Goal: Transaction & Acquisition: Book appointment/travel/reservation

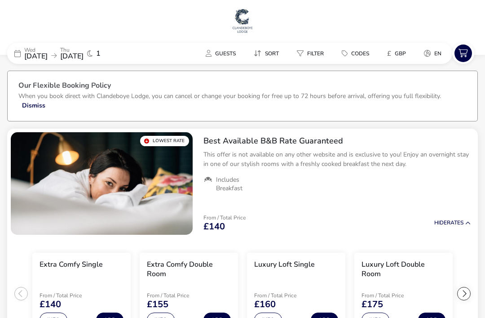
click at [353, 50] on span "Codes" at bounding box center [360, 53] width 18 height 7
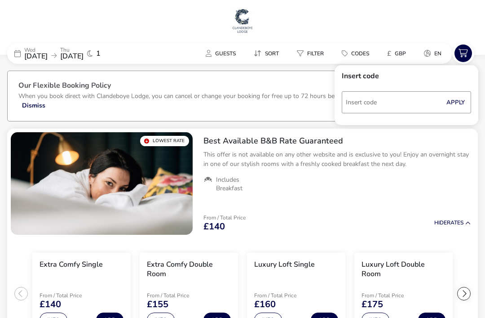
click at [378, 102] on input "Code" at bounding box center [406, 102] width 129 height 22
type input "RORY20"
click at [460, 108] on button "Apply" at bounding box center [455, 102] width 27 height 19
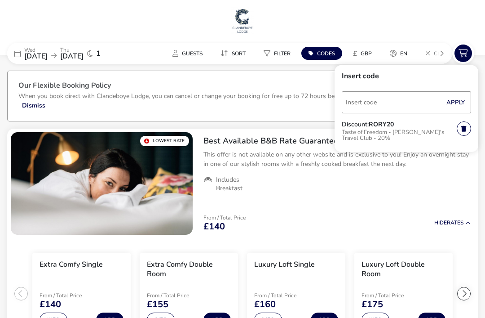
click at [376, 132] on p "Taste of Freedom - [PERSON_NAME]'s Travel Club - 20%" at bounding box center [399, 136] width 115 height 17
click at [449, 103] on button "Apply" at bounding box center [455, 102] width 27 height 19
click at [406, 190] on ul "Includes Breakfast" at bounding box center [336, 184] width 267 height 16
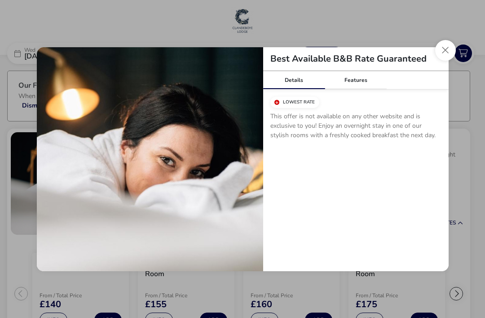
click at [446, 49] on button "Close modal" at bounding box center [445, 50] width 21 height 21
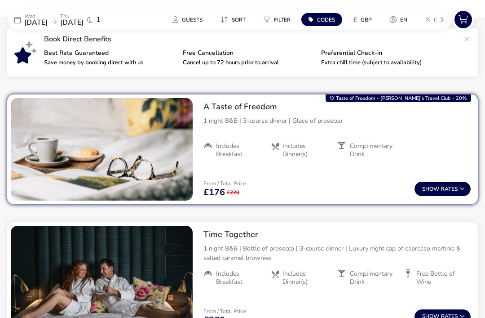
scroll to position [329, 0]
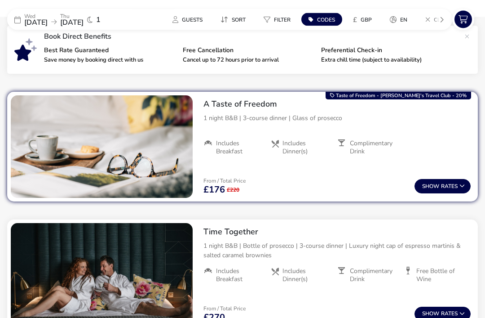
click at [424, 189] on span "Show" at bounding box center [431, 187] width 19 height 6
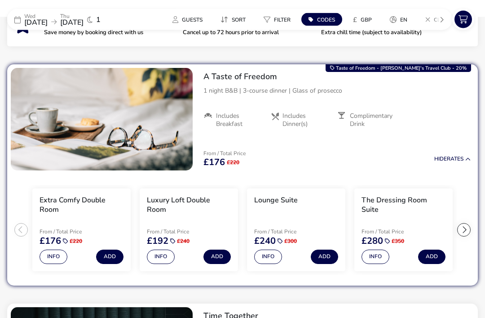
scroll to position [355, 0]
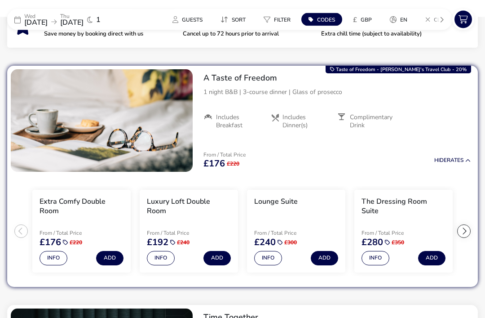
click at [168, 258] on button "Info" at bounding box center [161, 258] width 28 height 14
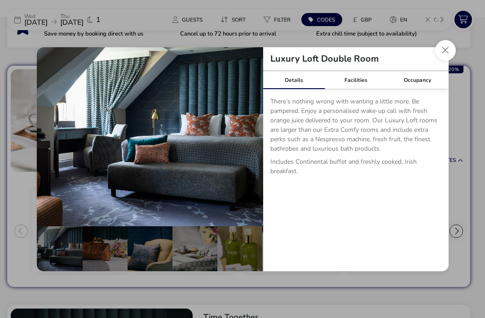
scroll to position [0, 52]
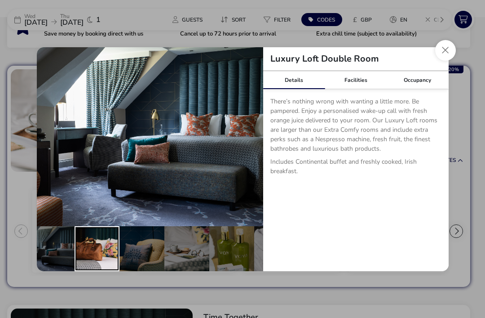
click at [96, 267] on div "details" at bounding box center [97, 248] width 45 height 45
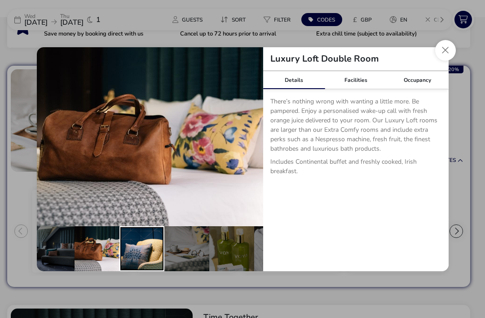
click at [137, 271] on div "details" at bounding box center [141, 248] width 45 height 45
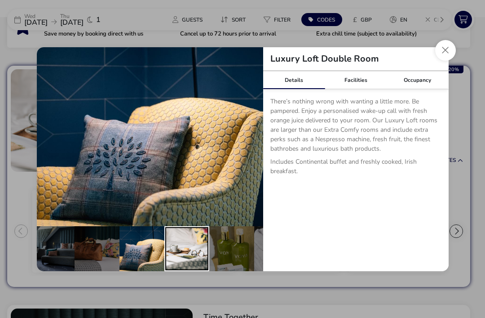
click at [171, 270] on div "details" at bounding box center [186, 248] width 45 height 45
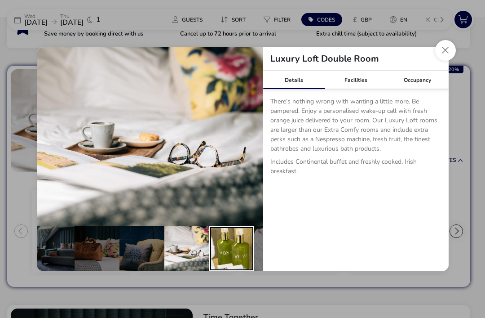
click at [215, 261] on div "details" at bounding box center [231, 248] width 45 height 45
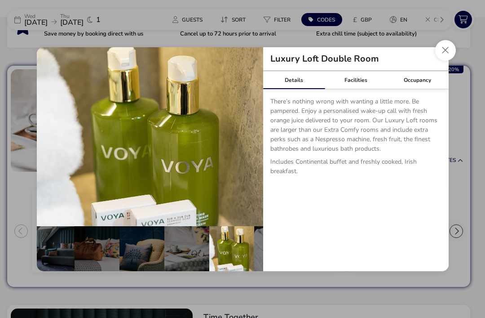
click at [364, 89] on div "Facilities" at bounding box center [356, 80] width 62 height 18
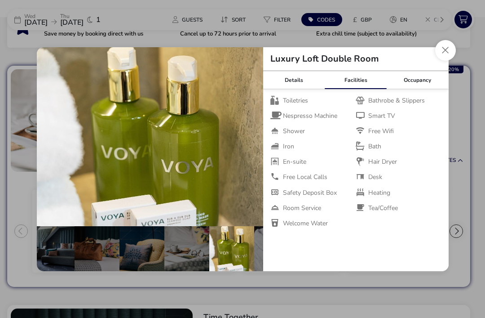
click at [435, 69] on div "Luxury Loft Double Room" at bounding box center [356, 59] width 186 height 24
click at [446, 61] on button "Close dialog" at bounding box center [445, 50] width 21 height 21
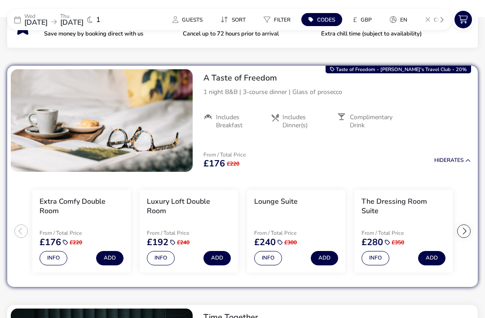
click at [115, 254] on button "Add" at bounding box center [109, 258] width 27 height 14
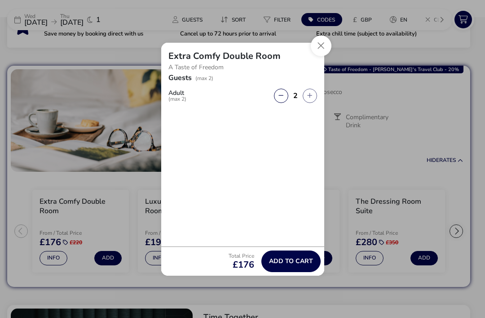
click at [322, 56] on button "Close" at bounding box center [321, 45] width 21 height 21
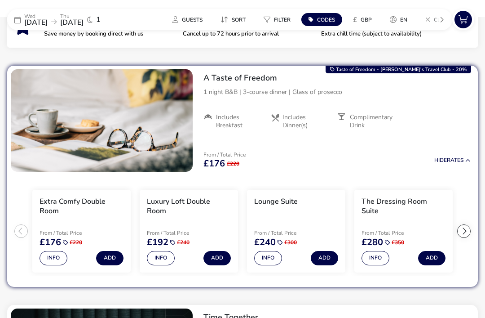
click at [56, 256] on button "Info" at bounding box center [54, 258] width 28 height 14
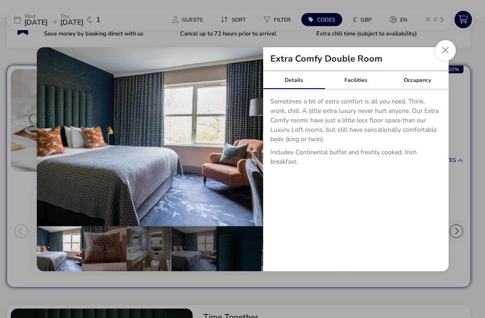
click at [352, 89] on div "Facilities" at bounding box center [356, 80] width 62 height 18
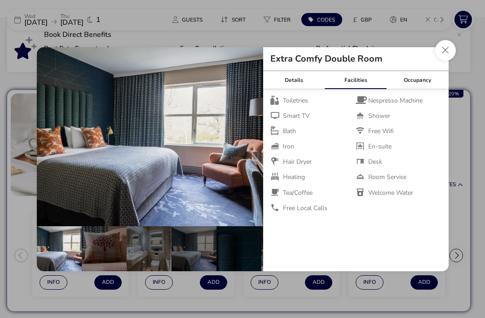
scroll to position [331, 0]
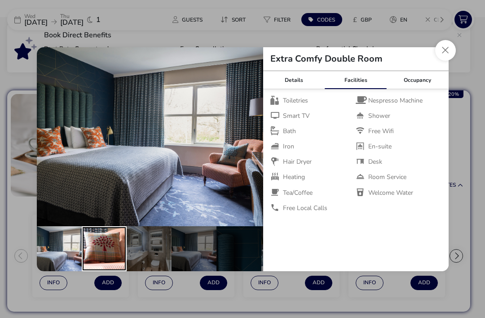
click at [111, 271] on div "details" at bounding box center [104, 248] width 45 height 45
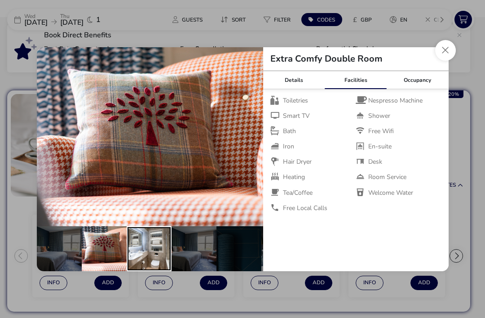
click at [155, 270] on div "details" at bounding box center [149, 248] width 45 height 45
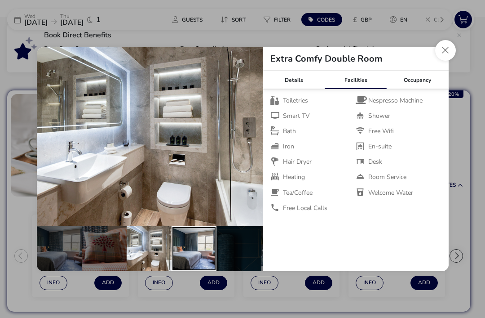
click at [186, 267] on div "details" at bounding box center [194, 248] width 45 height 45
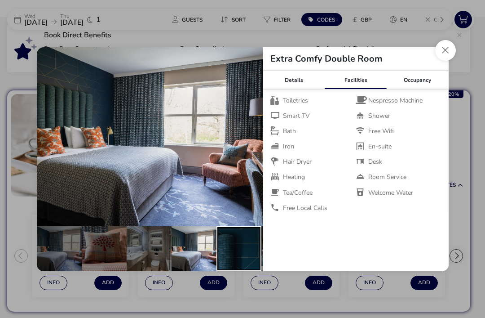
click at [228, 271] on div "details" at bounding box center [239, 248] width 45 height 45
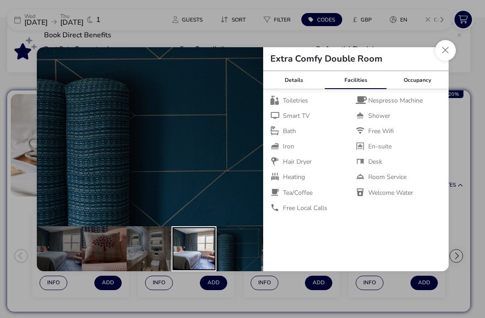
click at [188, 271] on div "details" at bounding box center [194, 248] width 45 height 45
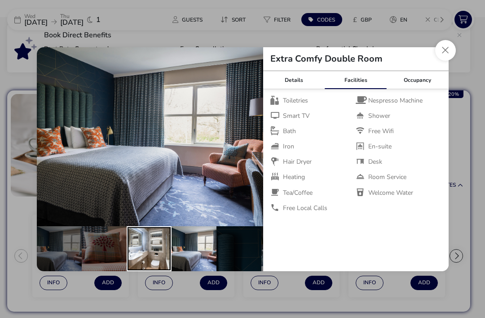
click at [147, 270] on div "details" at bounding box center [149, 248] width 45 height 45
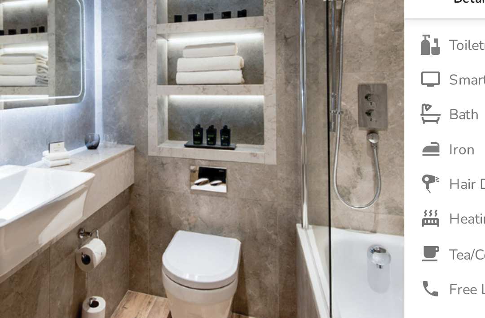
scroll to position [141, 0]
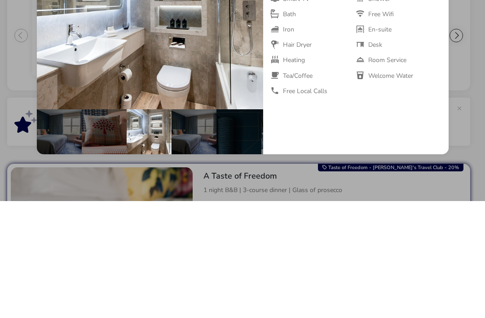
click at [442, 70] on div "Extra Comfy Double Room Details Facilities Occupancy Sometimes a bit of extra c…" at bounding box center [243, 159] width 412 height 224
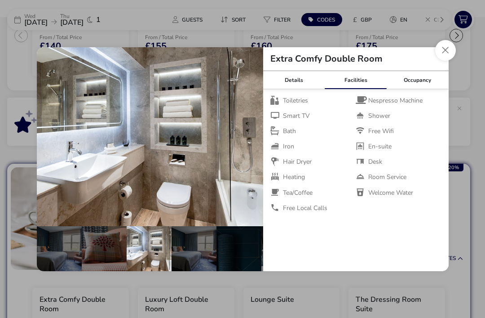
click at [445, 61] on button "Close dialog" at bounding box center [445, 50] width 21 height 21
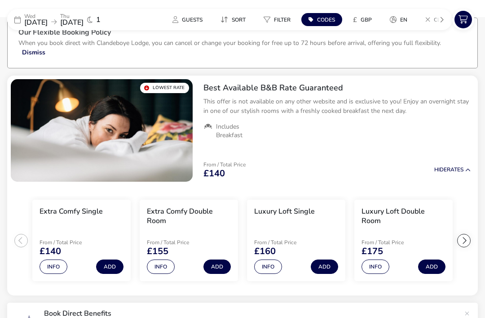
scroll to position [0, 0]
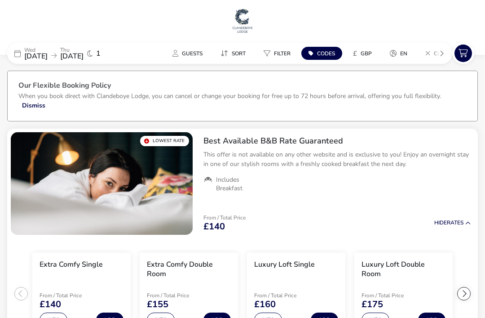
click at [84, 61] on span "[DATE]" at bounding box center [71, 56] width 23 height 10
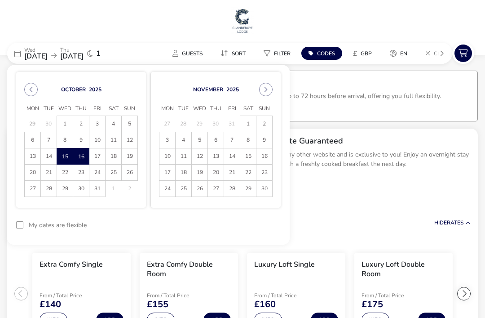
click at [93, 154] on span "17" at bounding box center [97, 156] width 16 height 16
click at [255, 223] on button "reset" at bounding box center [262, 224] width 35 height 21
click at [66, 158] on span "15" at bounding box center [65, 156] width 16 height 16
click at [102, 160] on span "17" at bounding box center [97, 157] width 15 height 16
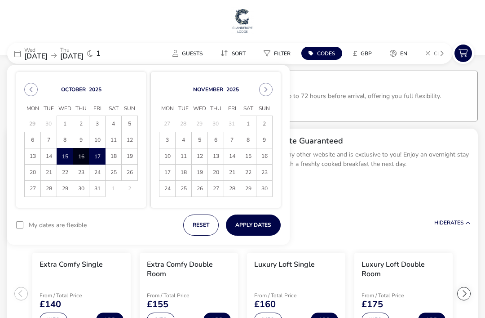
click at [253, 229] on button "Apply Dates" at bounding box center [253, 224] width 55 height 21
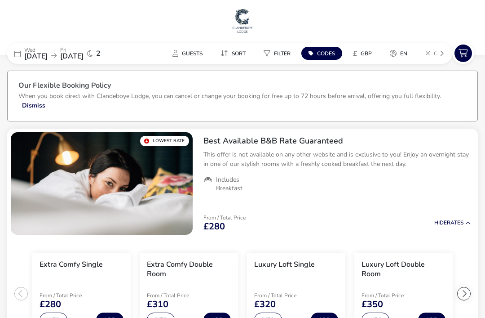
click at [331, 53] on span "Codes" at bounding box center [326, 53] width 18 height 7
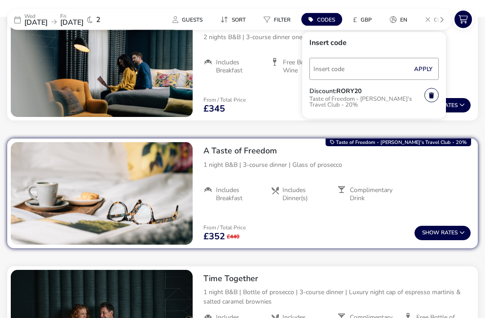
scroll to position [412, 0]
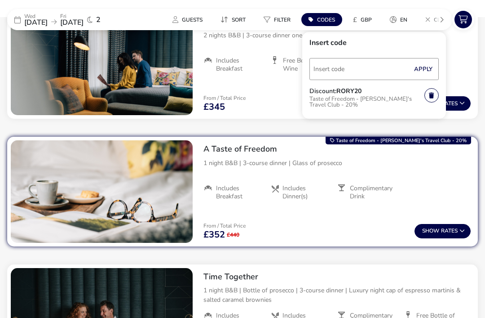
click at [444, 233] on button "Show Rates" at bounding box center [443, 231] width 56 height 14
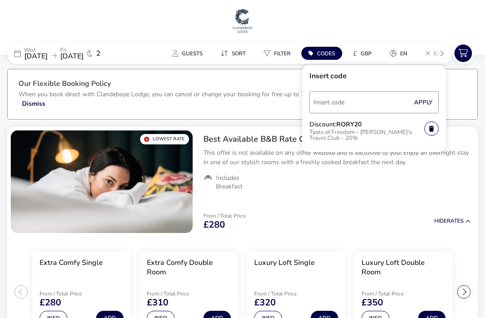
scroll to position [0, 0]
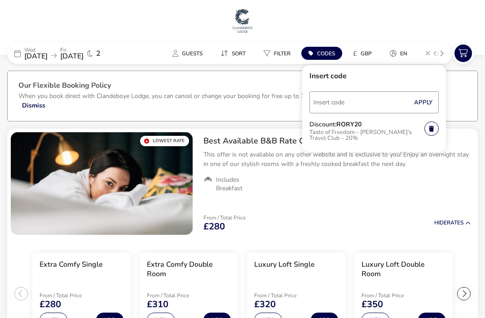
click at [57, 63] on div "[DATE] [DATE] 2" at bounding box center [74, 53] width 135 height 21
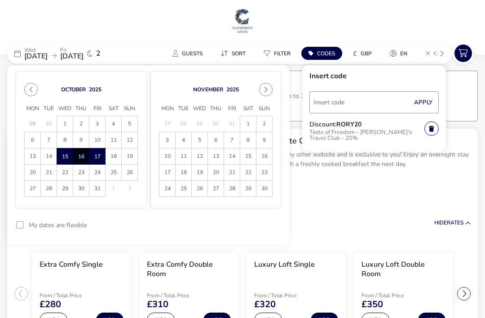
click at [63, 155] on span "15" at bounding box center [64, 157] width 15 height 16
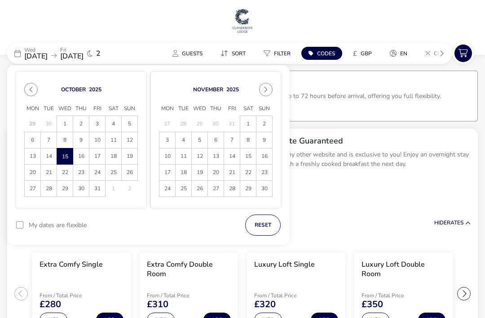
click at [76, 156] on span "16" at bounding box center [81, 156] width 16 height 16
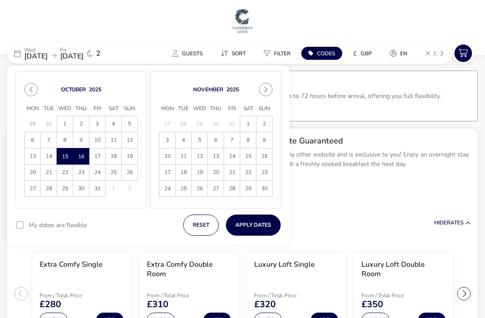
click at [258, 223] on button "Apply Dates" at bounding box center [253, 224] width 55 height 21
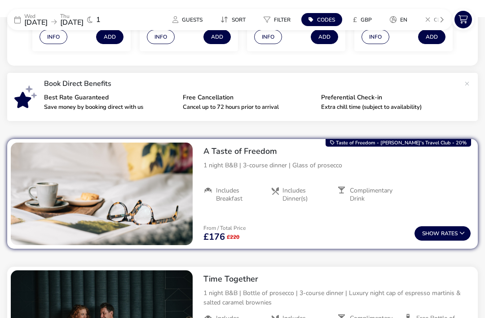
scroll to position [282, 0]
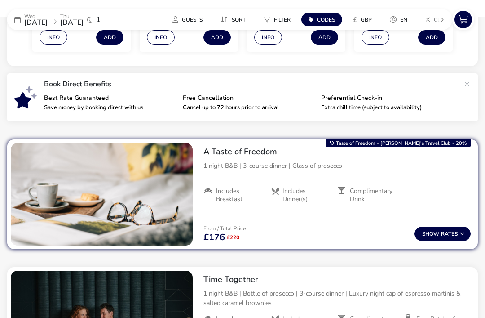
click at [439, 234] on span "Show" at bounding box center [431, 234] width 19 height 6
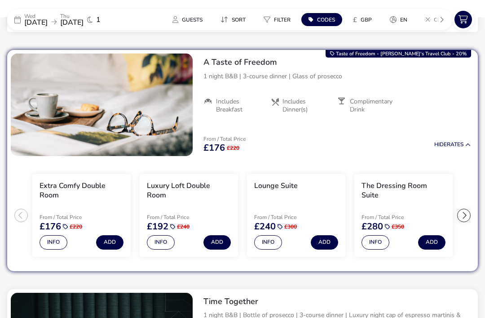
scroll to position [376, 0]
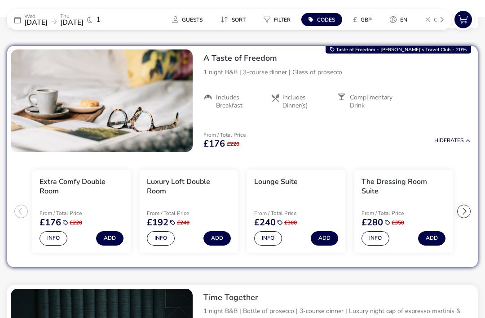
click at [217, 232] on button "Add" at bounding box center [216, 238] width 27 height 14
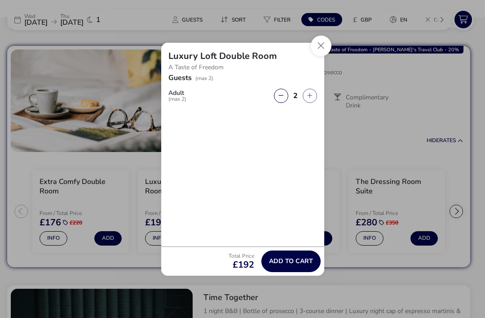
click at [291, 264] on span "Add to cart" at bounding box center [291, 260] width 44 height 7
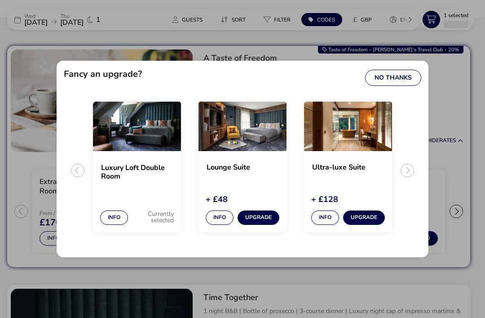
click at [384, 86] on button "No Thanks" at bounding box center [393, 78] width 56 height 16
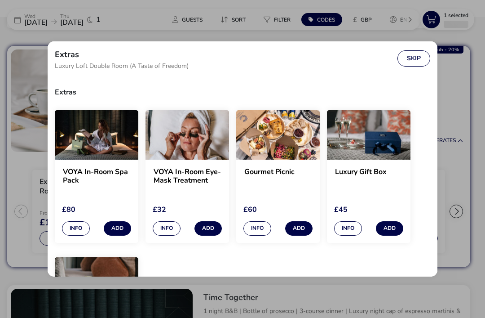
click at [406, 63] on button "Skip" at bounding box center [414, 58] width 33 height 16
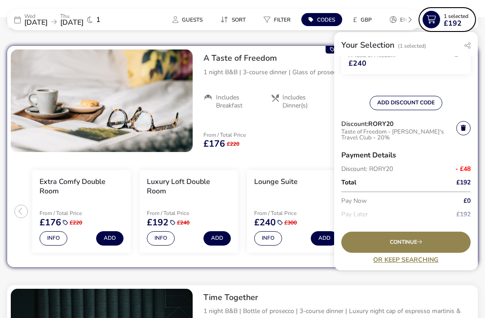
scroll to position [61, 0]
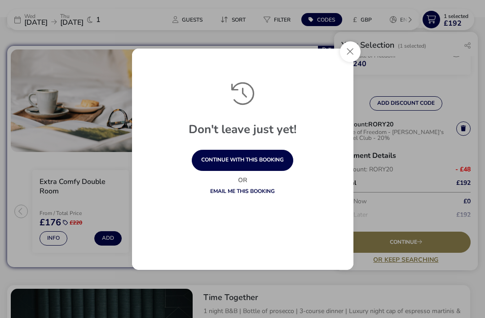
click at [350, 62] on button "Close" at bounding box center [350, 51] width 21 height 21
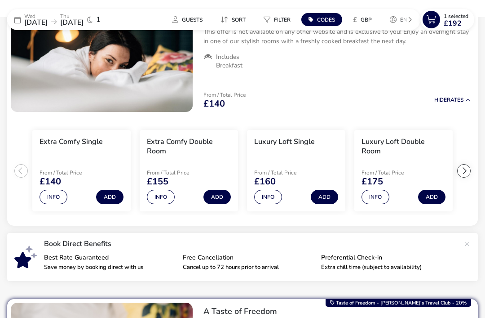
scroll to position [0, 0]
